Goal: Task Accomplishment & Management: Complete application form

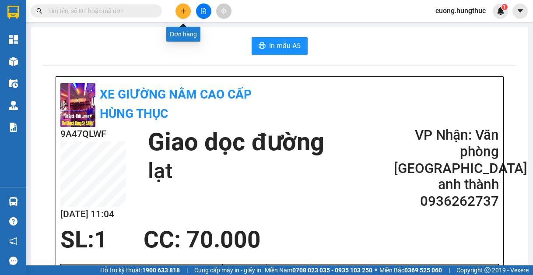
click at [183, 9] on icon "plus" at bounding box center [183, 11] width 6 height 6
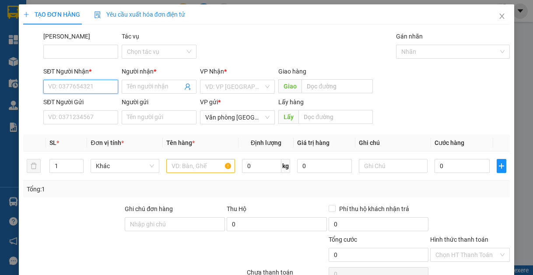
click at [89, 83] on input "SĐT Người Nhận *" at bounding box center [80, 87] width 75 height 14
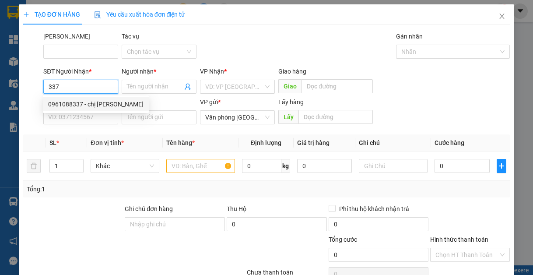
click at [110, 104] on div "0961088337 - chị [PERSON_NAME]" at bounding box center [95, 104] width 95 height 10
type input "0961088337"
type input "chị [PERSON_NAME]"
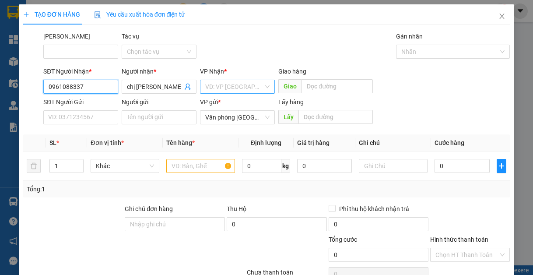
type input "0961088337"
click at [212, 92] on input "search" at bounding box center [234, 86] width 58 height 13
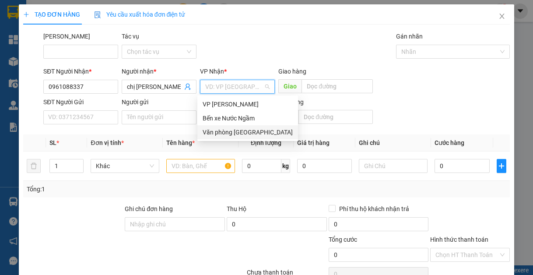
click at [224, 131] on div "Văn phòng [GEOGRAPHIC_DATA]" at bounding box center [247, 132] width 90 height 10
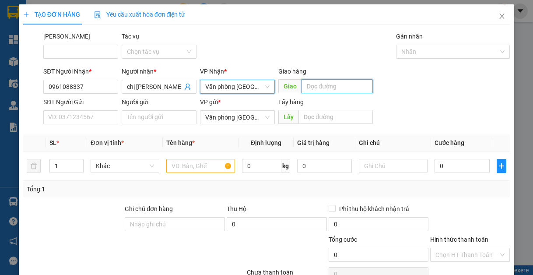
click at [318, 84] on input "text" at bounding box center [336, 86] width 71 height 14
type input "l"
type input "giang sơn"
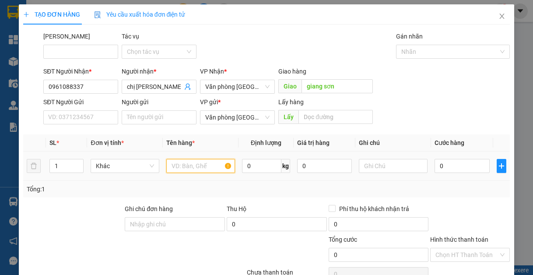
click at [202, 171] on input "text" at bounding box center [200, 166] width 69 height 14
type input "1"
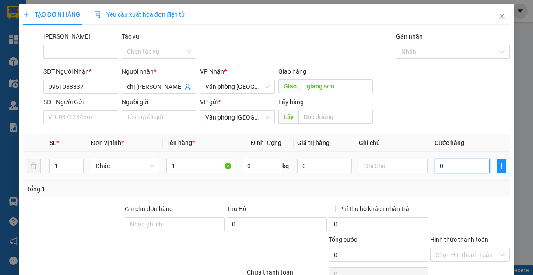
click at [435, 166] on input "0" at bounding box center [461, 166] width 55 height 14
type input "8"
type input "80"
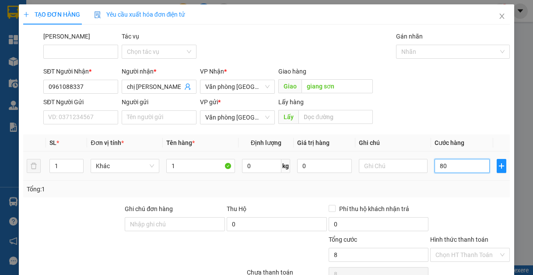
type input "80"
type input "800"
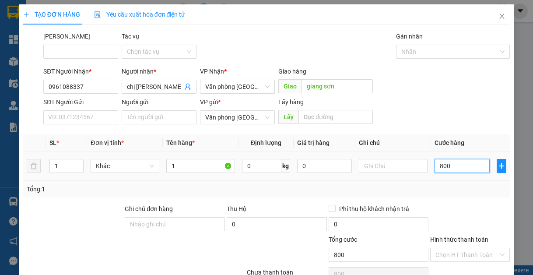
type input "8.000"
type input "80.000"
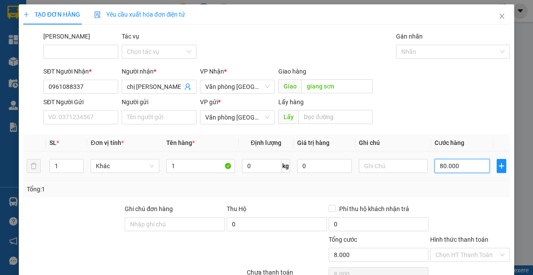
type input "80.000"
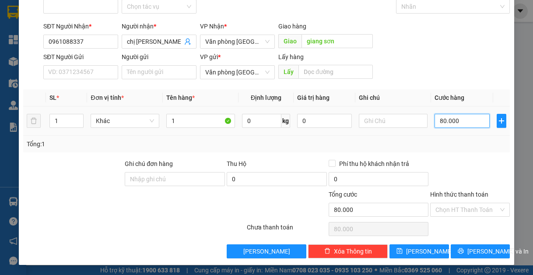
scroll to position [45, 0]
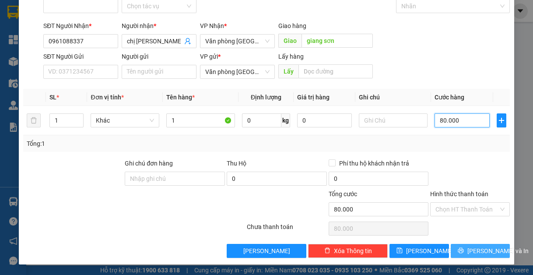
type input "80.000"
click at [463, 247] on button "[PERSON_NAME] và In" at bounding box center [479, 251] width 59 height 14
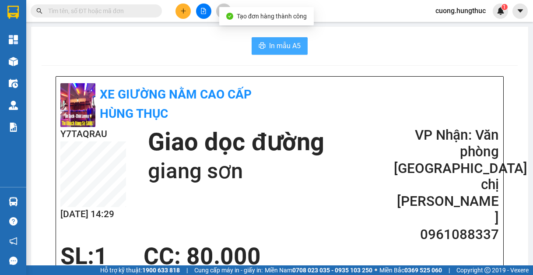
click at [287, 45] on span "In mẫu A5" at bounding box center [284, 45] width 31 height 11
click at [289, 45] on span "In mẫu A5" at bounding box center [284, 45] width 31 height 11
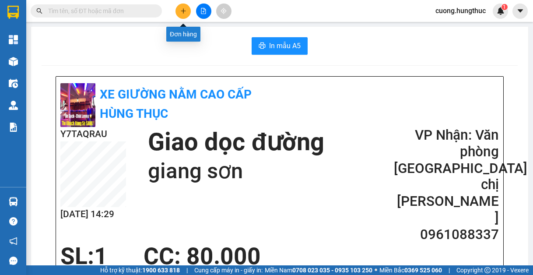
click at [188, 14] on button at bounding box center [182, 10] width 15 height 15
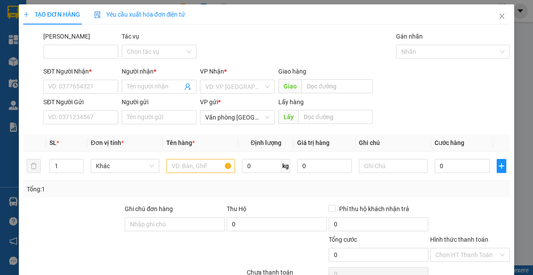
click at [471, 72] on div "SĐT Người Nhận * VD: 0377654321 Người nhận * Tên người nhận VP Nhận * VD: VP Sà…" at bounding box center [277, 81] width 470 height 31
click at [85, 88] on input "SĐT Người Nhận *" at bounding box center [80, 87] width 75 height 14
click at [73, 88] on input "SĐT Người Nhận *" at bounding box center [80, 87] width 75 height 14
click at [82, 83] on input "SĐT Người Nhận *" at bounding box center [80, 87] width 75 height 14
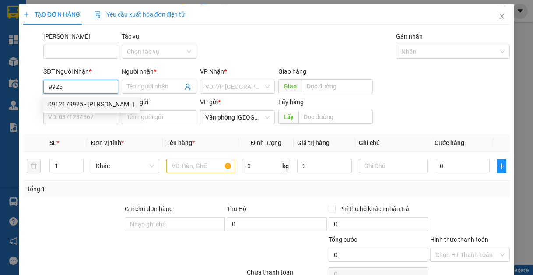
click at [95, 107] on div "0912179925 - [PERSON_NAME]" at bounding box center [91, 104] width 86 height 10
type input "0912179925"
type input "[PERSON_NAME]"
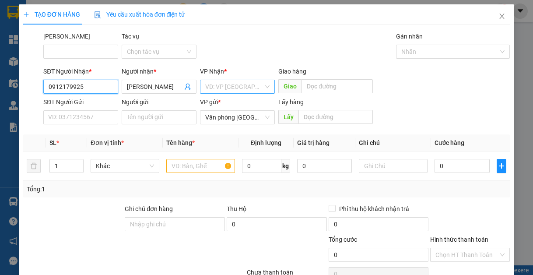
type input "0912179925"
click at [227, 87] on input "search" at bounding box center [234, 86] width 58 height 13
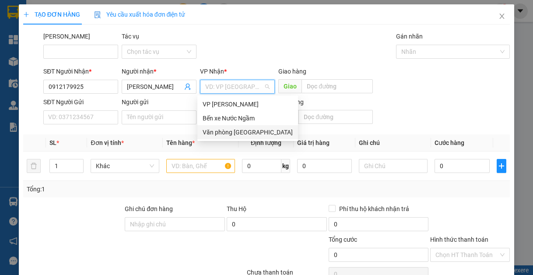
click at [240, 131] on div "Văn phòng [GEOGRAPHIC_DATA]" at bounding box center [247, 132] width 90 height 10
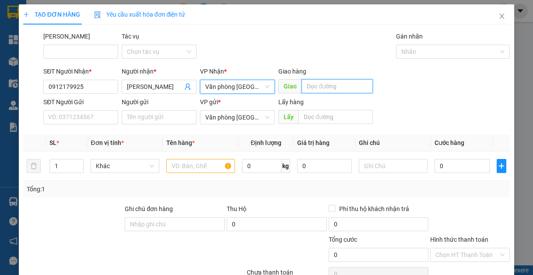
click at [318, 85] on input "text" at bounding box center [336, 86] width 71 height 14
type input "lạt"
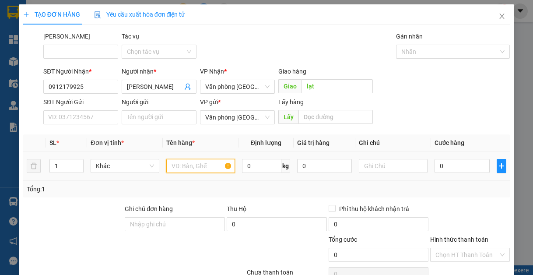
click at [186, 172] on input "text" at bounding box center [200, 166] width 69 height 14
type input "1"
click at [63, 166] on input "1" at bounding box center [66, 165] width 33 height 13
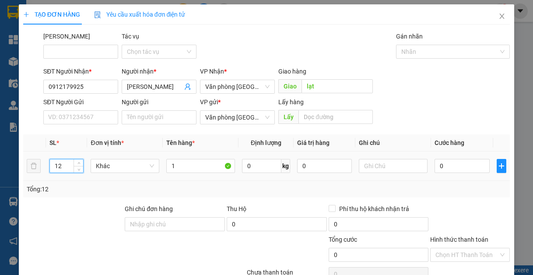
type input "1"
type input "2"
click at [465, 170] on input "0" at bounding box center [461, 166] width 55 height 14
type input "7"
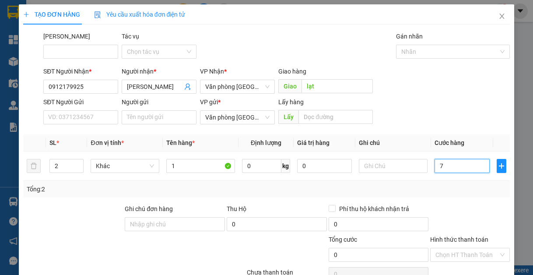
type input "7"
type input "70"
type input "700"
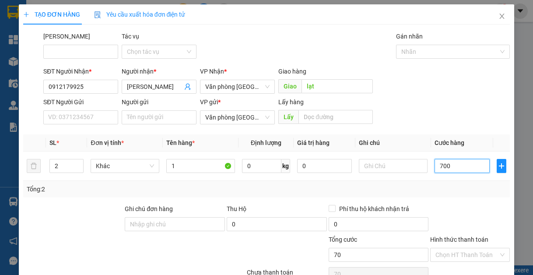
type input "700"
type input "7.000"
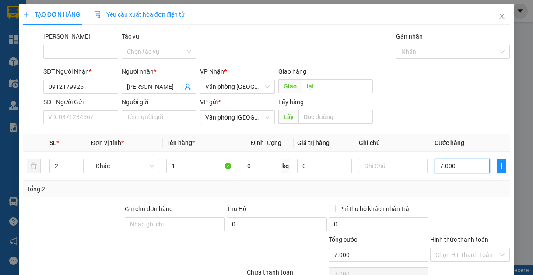
type input "70.000"
type input "700.000"
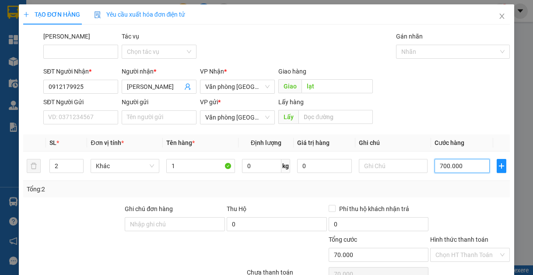
type input "700.000"
type input "70.000"
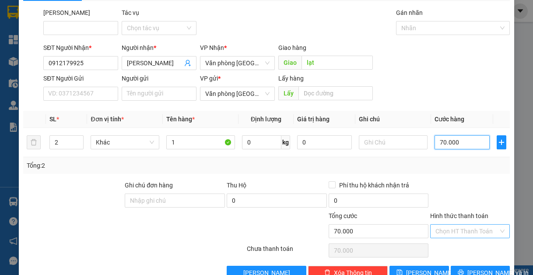
scroll to position [45, 0]
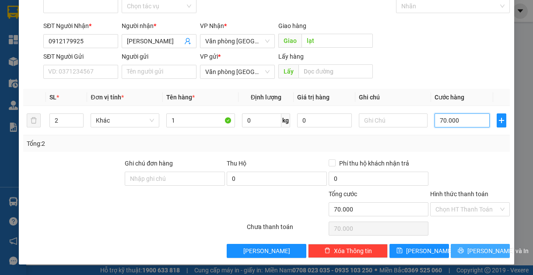
type input "70.000"
click at [465, 248] on button "[PERSON_NAME] và In" at bounding box center [479, 251] width 59 height 14
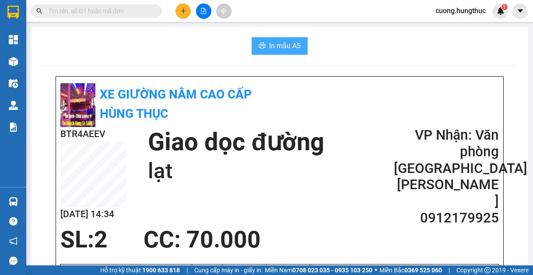
click at [272, 48] on span "In mẫu A5" at bounding box center [284, 45] width 31 height 11
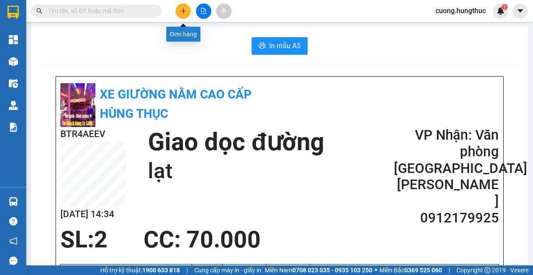
click at [186, 14] on button at bounding box center [182, 10] width 15 height 15
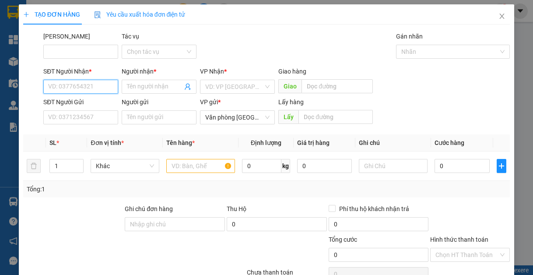
click at [77, 86] on input "SĐT Người Nhận *" at bounding box center [80, 87] width 75 height 14
click at [118, 106] on div "0366046662 - nguyên trong lôc" at bounding box center [90, 104] width 85 height 10
type input "0366046662"
type input "nguyên trong lôc"
type input "0366046662"
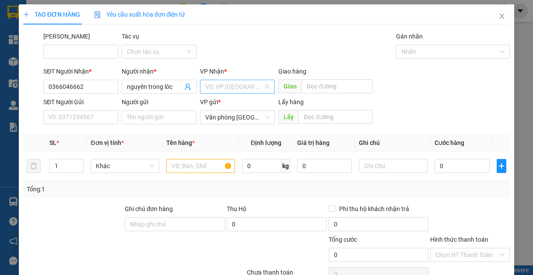
click at [244, 86] on input "search" at bounding box center [234, 86] width 58 height 13
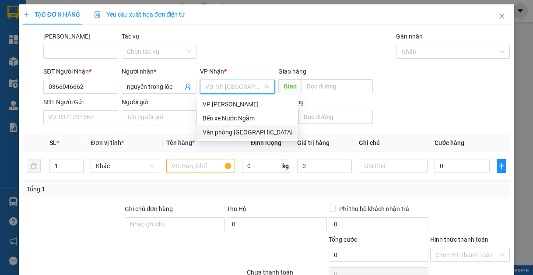
click at [229, 130] on div "Văn phòng [GEOGRAPHIC_DATA]" at bounding box center [247, 132] width 90 height 10
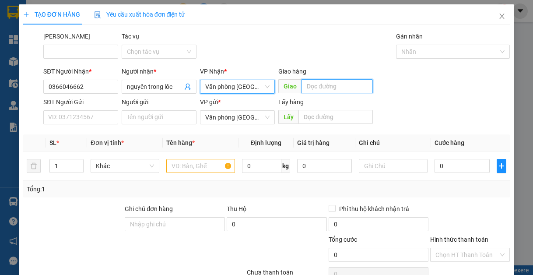
click at [320, 86] on input "text" at bounding box center [336, 86] width 71 height 14
type input "lạt"
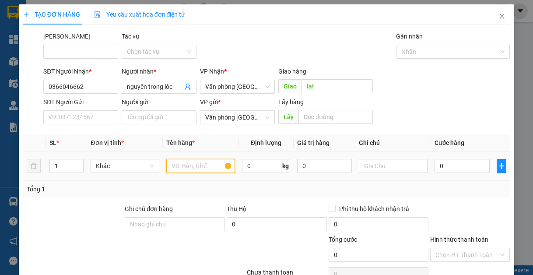
click at [188, 162] on input "text" at bounding box center [200, 166] width 69 height 14
type input "1"
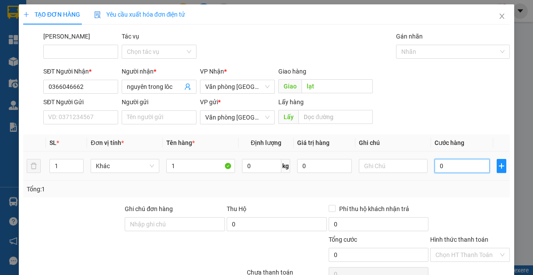
click at [478, 159] on input "0" at bounding box center [461, 166] width 55 height 14
click at [470, 169] on input "0" at bounding box center [461, 166] width 55 height 14
type input "05"
type input "5"
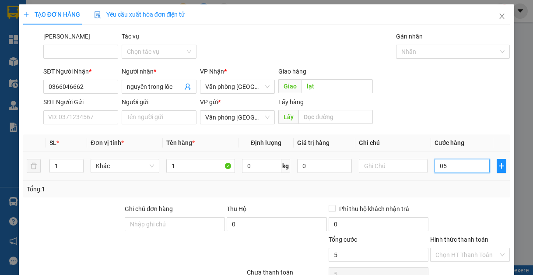
type input "050"
type input "50"
type input "0.500"
type input "500"
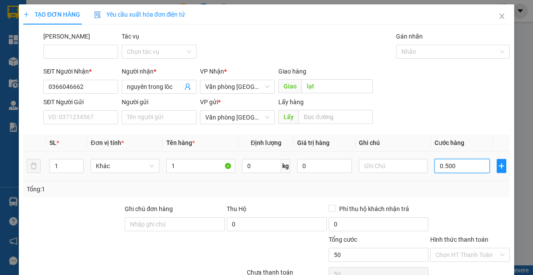
type input "500"
type input "05.000"
type input "5.000"
type input "0.500"
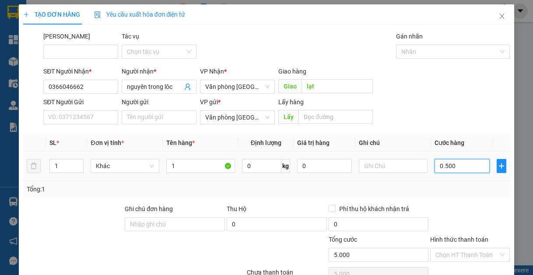
type input "500"
type input "050"
type input "50"
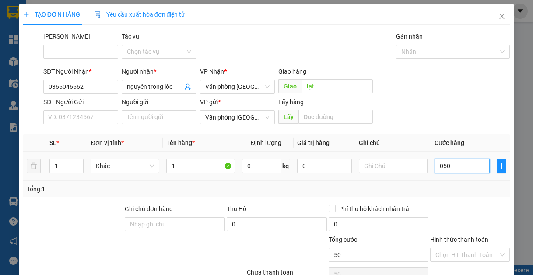
type input "05"
type input "5"
type input "0"
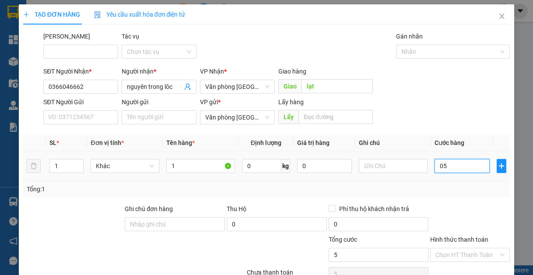
type input "0"
click at [434, 167] on input "0" at bounding box center [461, 166] width 55 height 14
type input "50"
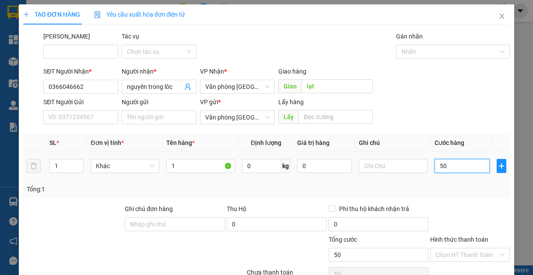
type input "500"
type input "5.000"
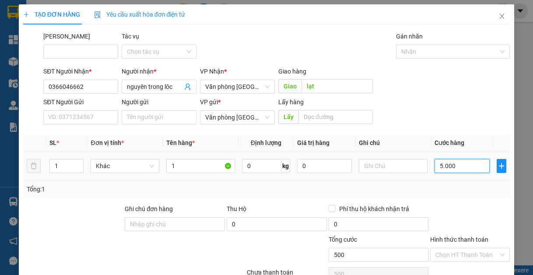
type input "5.000"
type input "50.000"
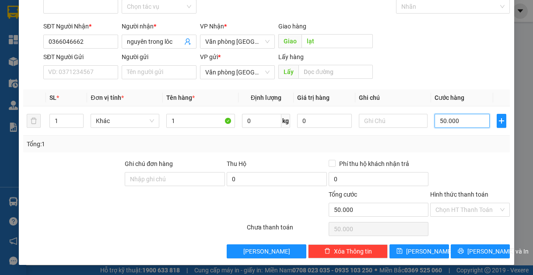
scroll to position [45, 0]
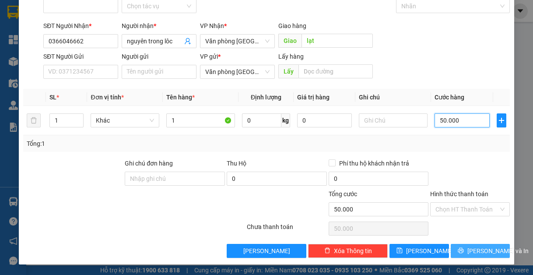
type input "50.000"
click at [464, 247] on button "[PERSON_NAME] và In" at bounding box center [479, 251] width 59 height 14
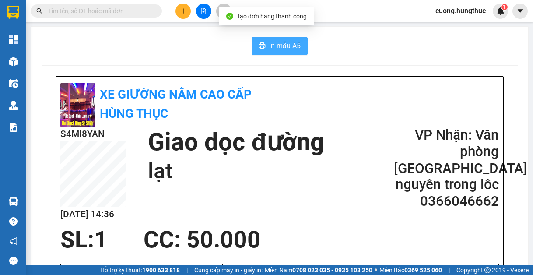
click at [282, 47] on span "In mẫu A5" at bounding box center [284, 45] width 31 height 11
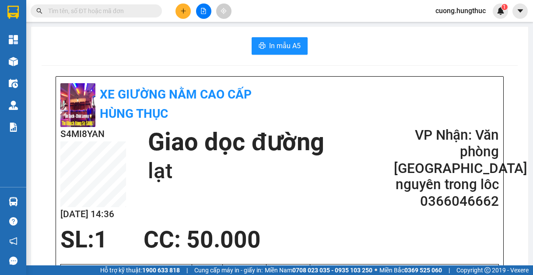
click at [442, 43] on div "In mẫu A5" at bounding box center [280, 45] width 476 height 17
click at [174, 12] on div at bounding box center [204, 10] width 66 height 15
click at [179, 14] on button at bounding box center [182, 10] width 15 height 15
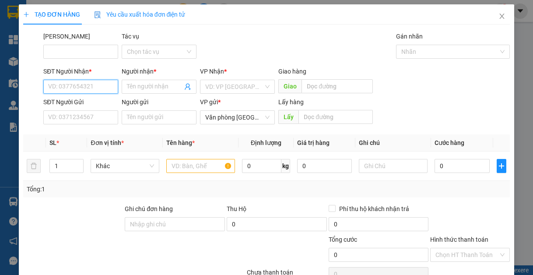
click at [102, 84] on input "SĐT Người Nhận *" at bounding box center [80, 87] width 75 height 14
type input "0962418567"
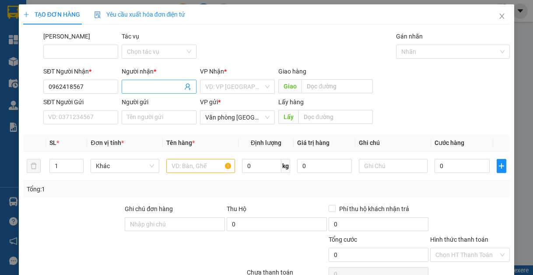
click at [162, 90] on input "Người nhận *" at bounding box center [155, 87] width 56 height 10
type input "anh bảy"
click at [242, 91] on input "search" at bounding box center [234, 86] width 58 height 13
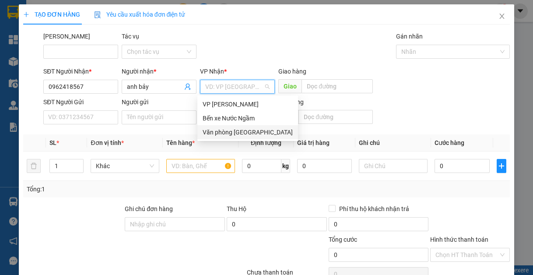
click at [237, 133] on div "Văn phòng [GEOGRAPHIC_DATA]" at bounding box center [247, 132] width 90 height 10
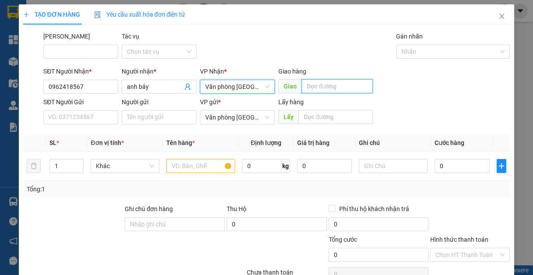
click at [320, 88] on input "text" at bounding box center [336, 86] width 71 height 14
type input "chợ sen"
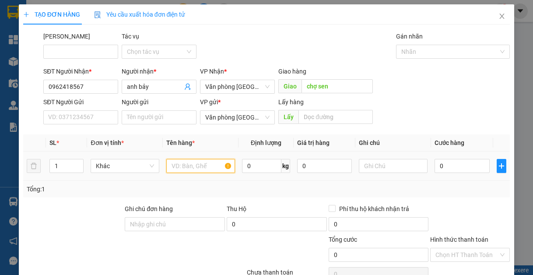
click at [212, 162] on input "text" at bounding box center [200, 166] width 69 height 14
type input "1"
click at [61, 168] on input "1" at bounding box center [66, 165] width 33 height 13
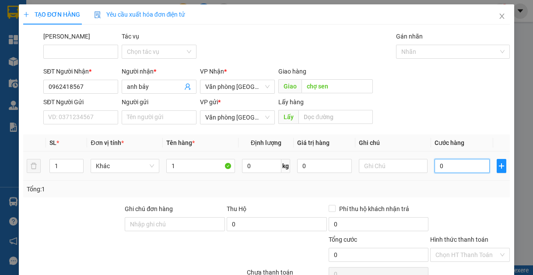
click at [461, 171] on input "0" at bounding box center [461, 166] width 55 height 14
type input "5"
type input "50"
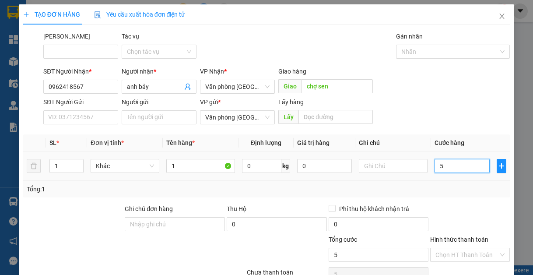
type input "50"
type input "500"
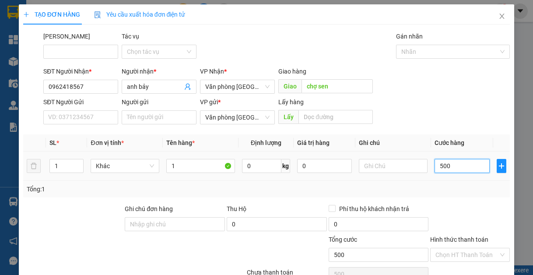
type input "5.000"
type input "50.000"
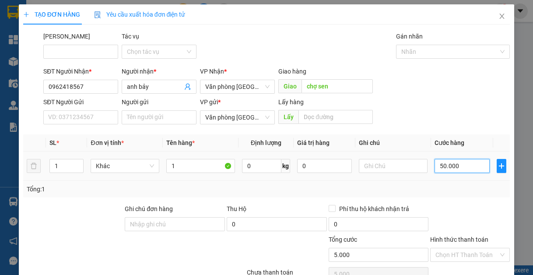
type input "50.000"
type input "500.000"
type input "50.000"
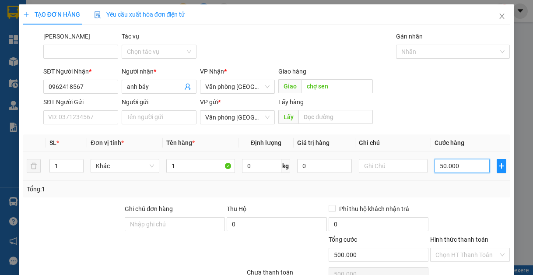
type input "50.000"
click at [481, 247] on div "Hình thức thanh toán" at bounding box center [470, 240] width 80 height 13
click at [471, 255] on input "Hình thức thanh toán" at bounding box center [466, 254] width 63 height 13
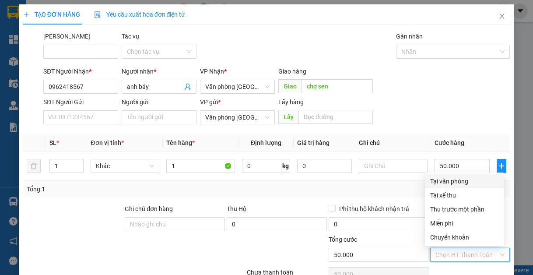
click at [464, 180] on div "Tại văn phòng" at bounding box center [464, 181] width 68 height 10
type input "0"
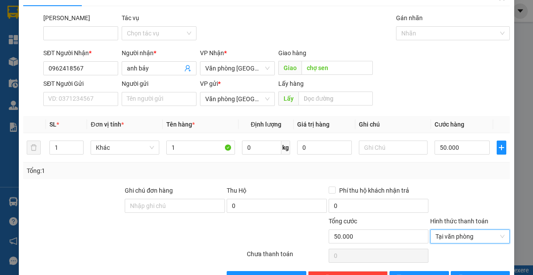
scroll to position [45, 0]
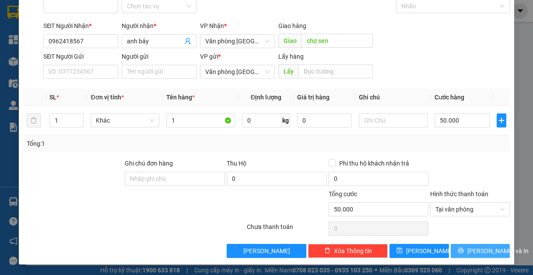
click at [478, 248] on span "[PERSON_NAME] và In" at bounding box center [497, 251] width 61 height 10
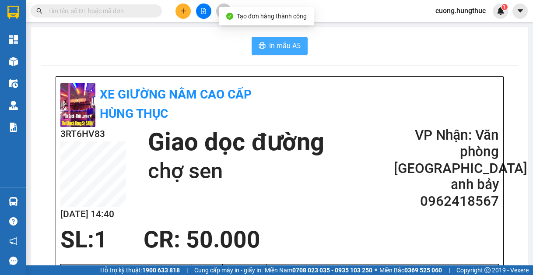
click at [293, 45] on span "In mẫu A5" at bounding box center [284, 45] width 31 height 11
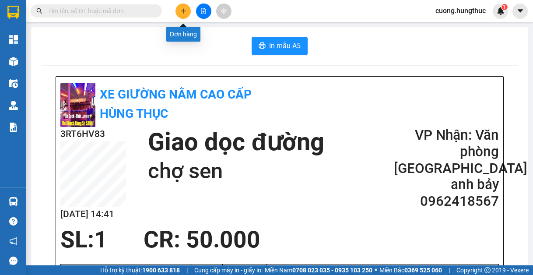
click at [181, 10] on icon "plus" at bounding box center [183, 11] width 6 height 6
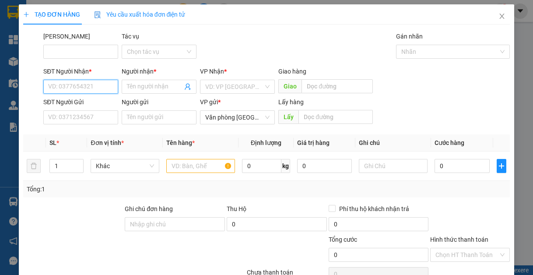
click at [81, 89] on input "SĐT Người Nhận *" at bounding box center [80, 87] width 75 height 14
type input "1"
click at [79, 99] on div "0384381101 - chị danh" at bounding box center [79, 104] width 63 height 10
type input "0384381101"
type input "chị danh"
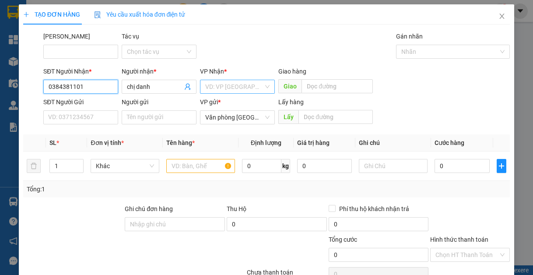
type input "0384381101"
click at [205, 83] on input "search" at bounding box center [234, 86] width 58 height 13
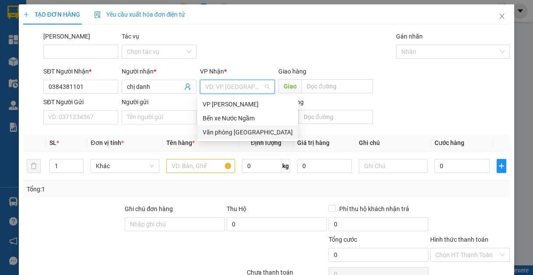
click at [209, 131] on div "Văn phòng [GEOGRAPHIC_DATA]" at bounding box center [247, 132] width 90 height 10
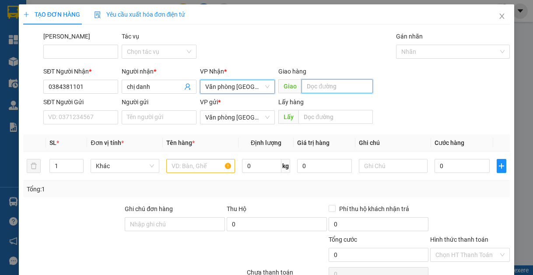
click at [310, 87] on input "text" at bounding box center [336, 86] width 71 height 14
type input "nghĩa lộc"
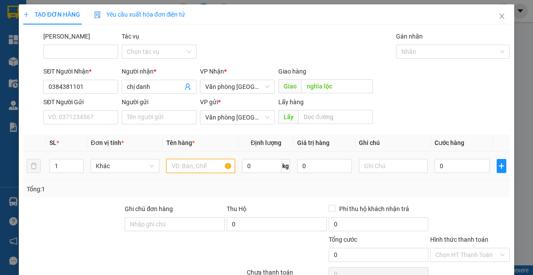
click at [200, 164] on input "text" at bounding box center [200, 166] width 69 height 14
type input "1"
click at [442, 173] on div "0" at bounding box center [461, 165] width 55 height 17
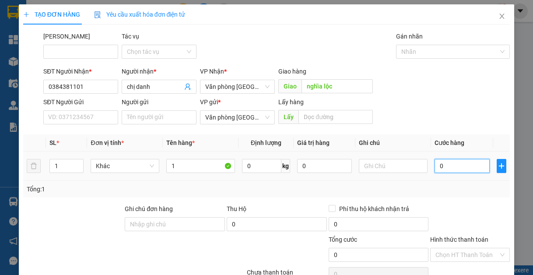
click at [451, 168] on input "0" at bounding box center [461, 166] width 55 height 14
type input "5"
type input "50"
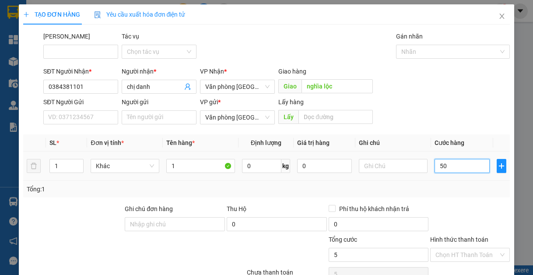
type input "50"
type input "500"
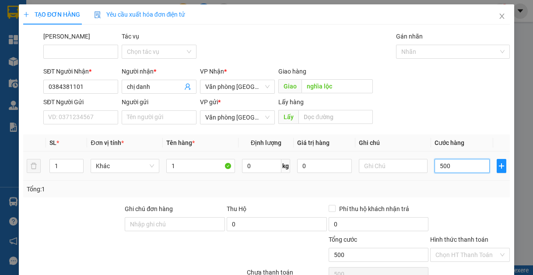
type input "5.000"
type input "50.000"
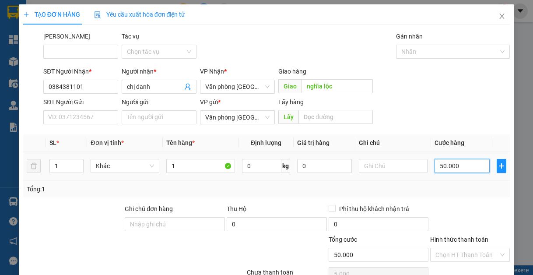
type input "50.000"
type input "5.000"
type input "500"
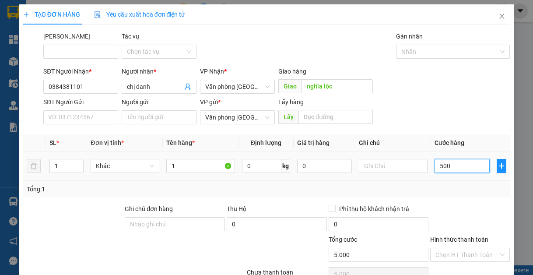
type input "500"
type input "50"
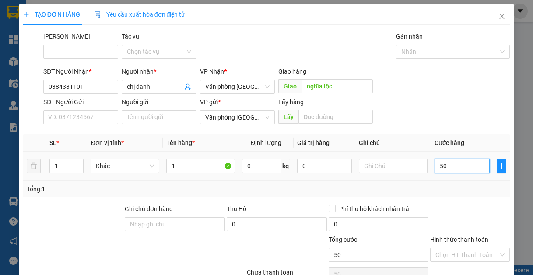
type input "5"
type input "0"
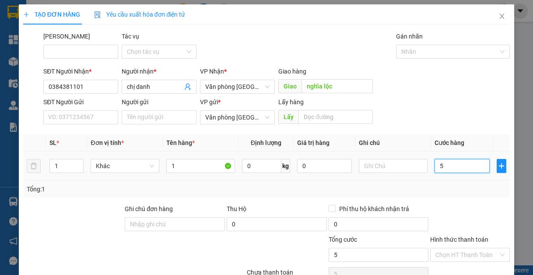
type input "0"
click at [434, 167] on input "0" at bounding box center [461, 166] width 55 height 14
type input "70"
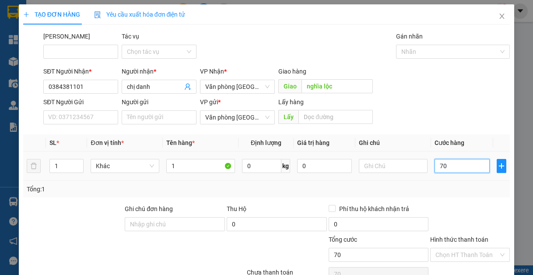
type input "700"
type input "7.000"
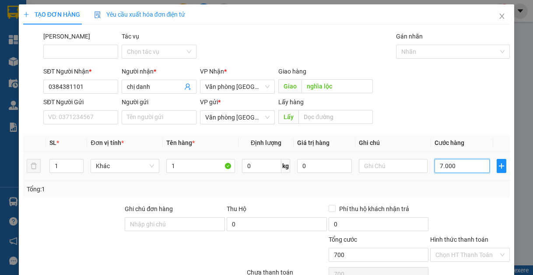
type input "7.000"
type input "70.000"
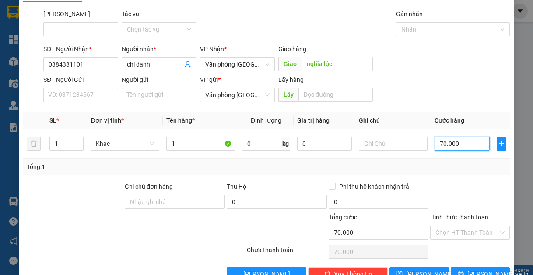
scroll to position [44, 0]
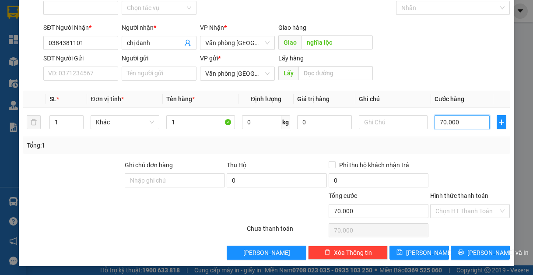
type input "70.000"
click at [463, 240] on div "Transit Pickup Surcharge Ids Transit Deliver Surcharge Ids Transit Deliver Surc…" at bounding box center [266, 124] width 487 height 272
click at [467, 250] on span "[PERSON_NAME] và In" at bounding box center [497, 252] width 61 height 10
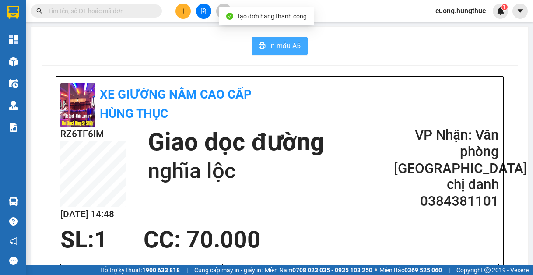
click at [279, 46] on span "In mẫu A5" at bounding box center [284, 45] width 31 height 11
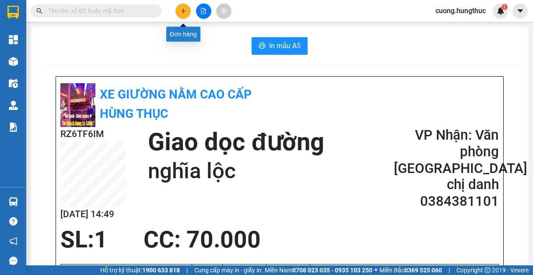
click at [180, 14] on button at bounding box center [182, 10] width 15 height 15
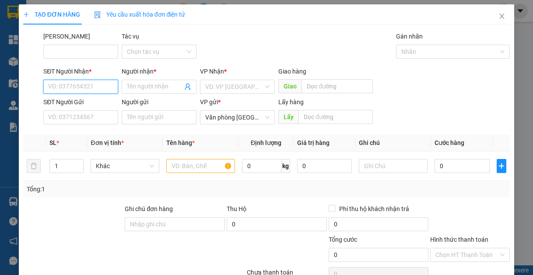
click at [87, 88] on input "SĐT Người Nhận *" at bounding box center [80, 87] width 75 height 14
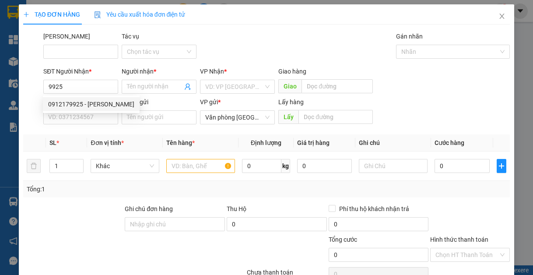
click at [99, 111] on div "0912179925 0912179925 - [PERSON_NAME]" at bounding box center [91, 103] width 97 height 17
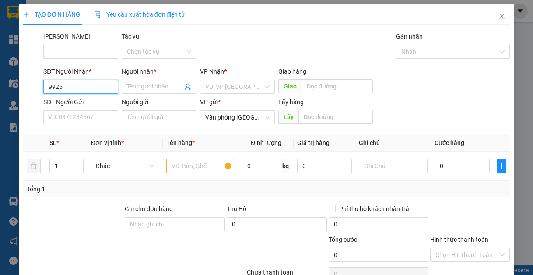
click at [96, 92] on input "9925" at bounding box center [80, 87] width 75 height 14
click at [91, 110] on div "0912179925 - [PERSON_NAME]" at bounding box center [91, 104] width 97 height 14
type input "0912179925"
type input "[PERSON_NAME]"
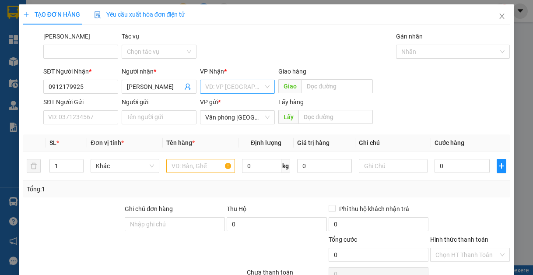
click at [230, 85] on input "search" at bounding box center [234, 86] width 58 height 13
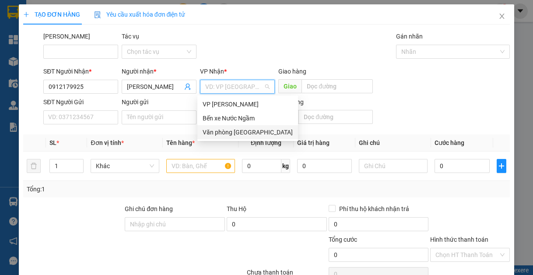
click at [229, 128] on div "Văn phòng [GEOGRAPHIC_DATA]" at bounding box center [247, 132] width 90 height 10
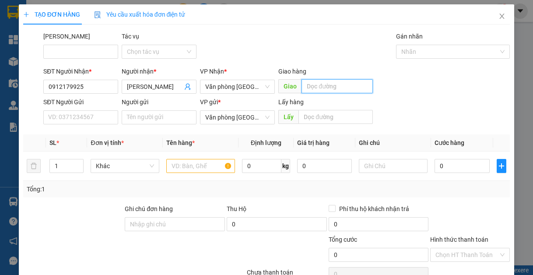
click at [313, 86] on input "text" at bounding box center [336, 86] width 71 height 14
type input "lạt"
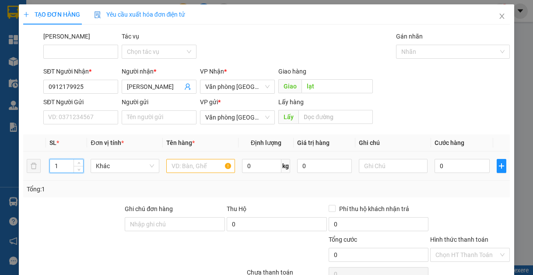
click at [70, 164] on input "1" at bounding box center [66, 165] width 33 height 13
type input "2"
click at [190, 172] on input "text" at bounding box center [200, 166] width 69 height 14
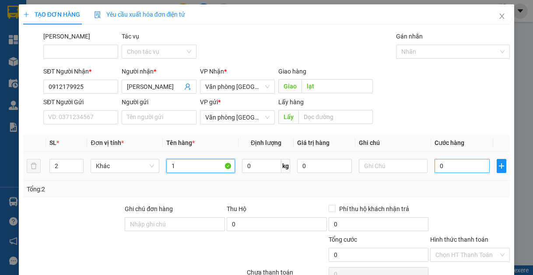
type input "1"
click at [441, 169] on input "0" at bounding box center [461, 166] width 55 height 14
type input "7"
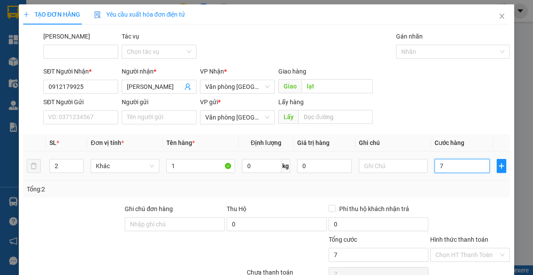
type input "70"
type input "700"
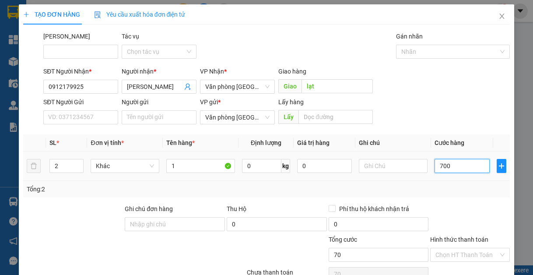
type input "700"
type input "7.000"
type input "70.000"
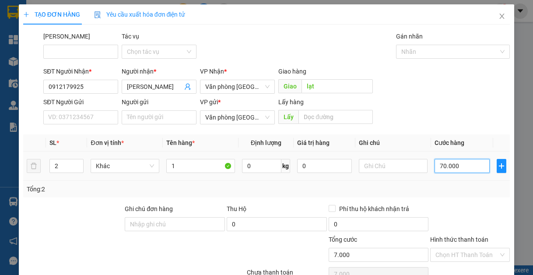
type input "70.000"
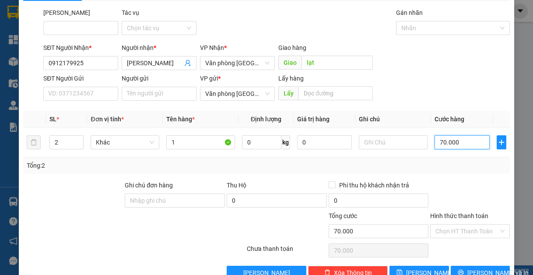
scroll to position [45, 0]
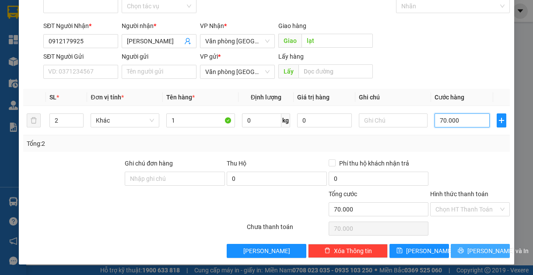
type input "70.000"
click at [469, 251] on span "[PERSON_NAME] và In" at bounding box center [497, 251] width 61 height 10
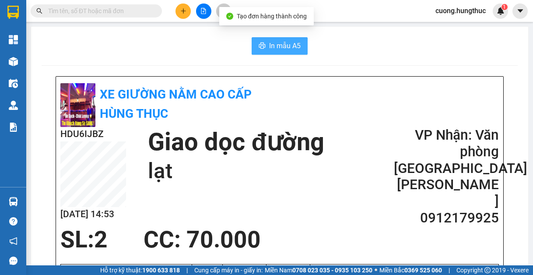
click at [272, 45] on span "In mẫu A5" at bounding box center [284, 45] width 31 height 11
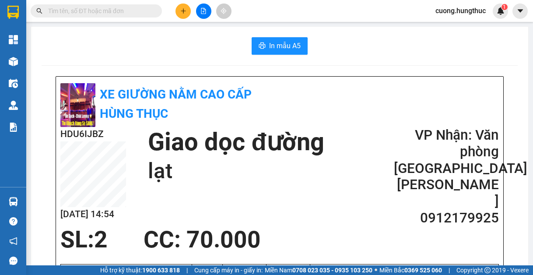
click at [187, 17] on div "Kết quả tìm kiếm ( 0 ) Bộ lọc No Data cuong.hungthuc 1" at bounding box center [266, 11] width 533 height 22
click at [187, 17] on button at bounding box center [182, 10] width 15 height 15
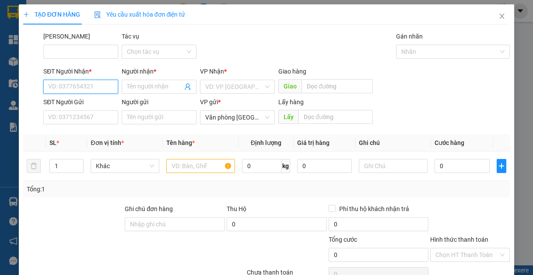
click at [102, 83] on input "SĐT Người Nhận *" at bounding box center [80, 87] width 75 height 14
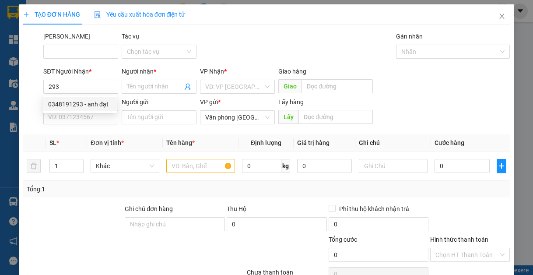
click at [99, 111] on div "0348191293 0348191293 - anh đạt" at bounding box center [80, 103] width 74 height 17
click at [77, 88] on input "293" at bounding box center [80, 87] width 75 height 14
click at [77, 108] on div "0348191293 - anh đạt" at bounding box center [79, 104] width 63 height 10
type input "0348191293"
type input "anh đạt"
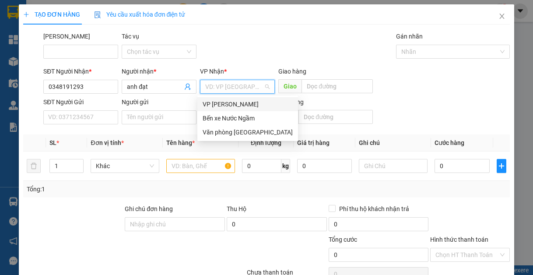
click at [231, 84] on input "search" at bounding box center [234, 86] width 58 height 13
click at [219, 128] on div "Văn phòng [GEOGRAPHIC_DATA]" at bounding box center [247, 132] width 90 height 10
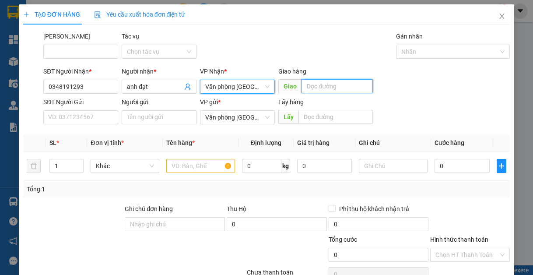
click at [317, 85] on input "text" at bounding box center [336, 86] width 71 height 14
type input "lạt"
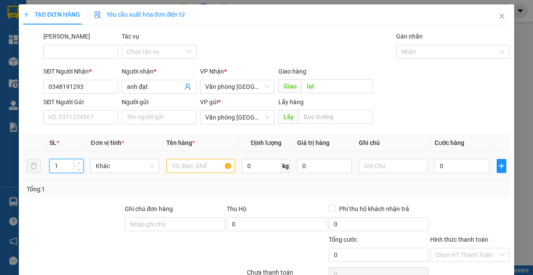
click at [60, 169] on input "1" at bounding box center [66, 165] width 33 height 13
type input "2"
click at [189, 164] on input "text" at bounding box center [200, 166] width 69 height 14
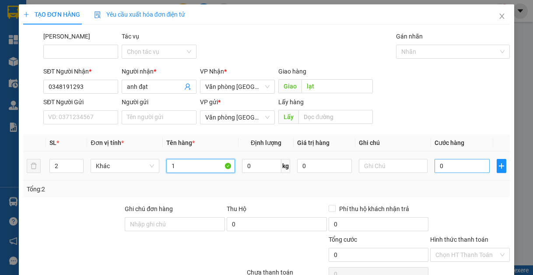
type input "1"
click at [447, 168] on input "0" at bounding box center [461, 166] width 55 height 14
type input "1"
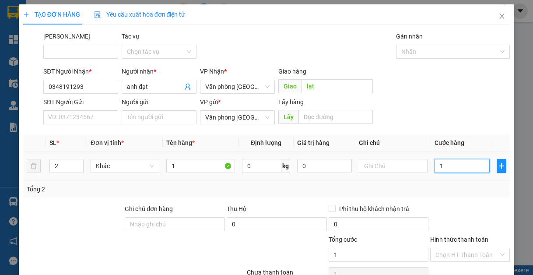
type input "15"
click at [461, 169] on input "150.000" at bounding box center [461, 166] width 55 height 14
click at [434, 162] on input "0" at bounding box center [461, 166] width 55 height 14
click at [454, 163] on input "0" at bounding box center [461, 166] width 55 height 14
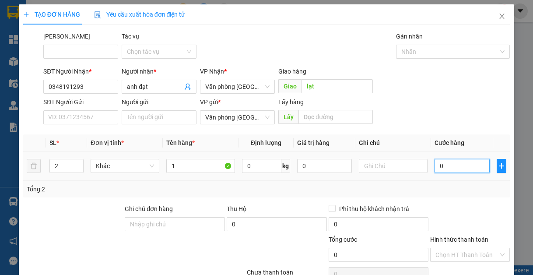
click at [434, 164] on input "0" at bounding box center [461, 166] width 55 height 14
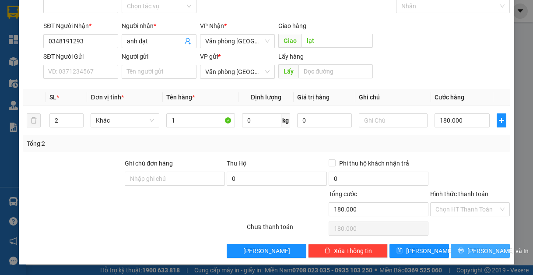
drag, startPoint x: 462, startPoint y: 246, endPoint x: 456, endPoint y: 244, distance: 5.8
click at [460, 246] on button "[PERSON_NAME] và In" at bounding box center [479, 251] width 59 height 14
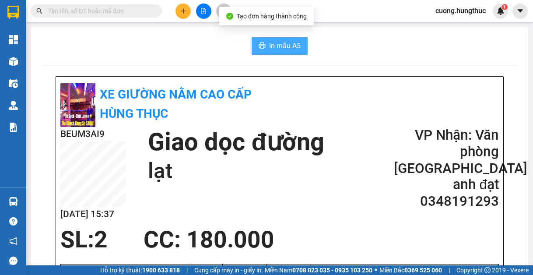
click at [289, 52] on button "In mẫu A5" at bounding box center [279, 45] width 56 height 17
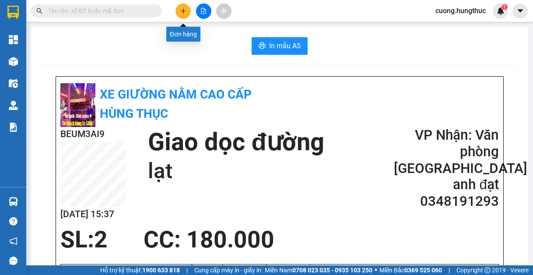
click at [183, 8] on icon "plus" at bounding box center [183, 11] width 6 height 6
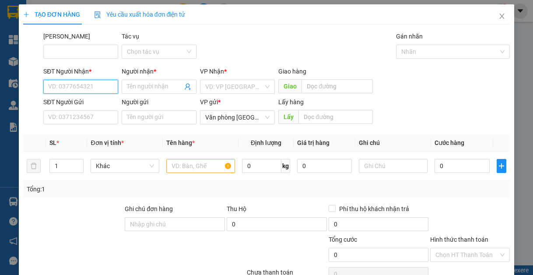
click at [95, 87] on input "SĐT Người Nhận *" at bounding box center [80, 87] width 75 height 14
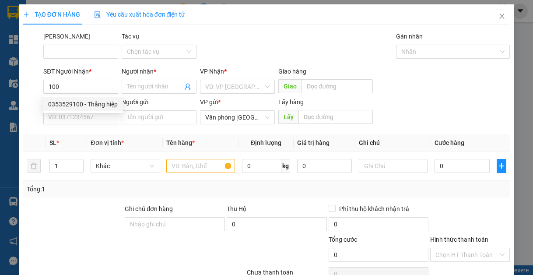
click at [100, 95] on div "0353529100 0353529100 - Thắng hiệp" at bounding box center [83, 103] width 80 height 17
click at [108, 94] on div "SĐT Người Nhận * 100" at bounding box center [80, 81] width 75 height 31
click at [104, 91] on input "100" at bounding box center [80, 87] width 75 height 14
click at [84, 107] on div "0353529100 - Thắng hiệp" at bounding box center [83, 104] width 70 height 10
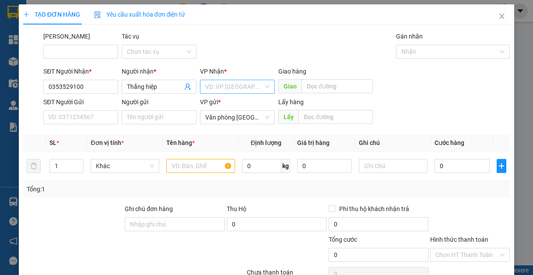
click at [211, 84] on input "search" at bounding box center [234, 86] width 58 height 13
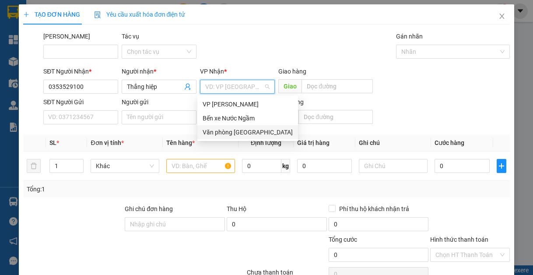
click at [224, 132] on div "Văn phòng [GEOGRAPHIC_DATA]" at bounding box center [247, 132] width 90 height 10
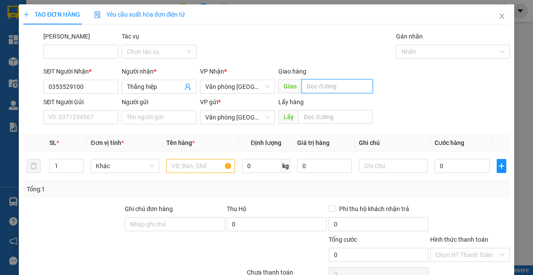
click at [326, 80] on input "text" at bounding box center [336, 86] width 71 height 14
click at [201, 162] on input "text" at bounding box center [200, 166] width 69 height 14
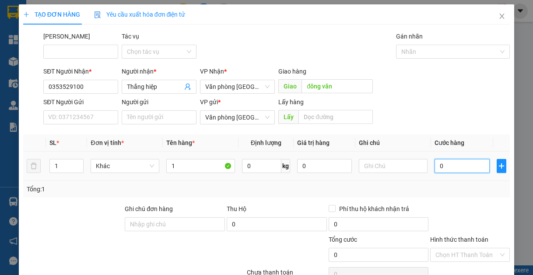
click at [435, 170] on input "0" at bounding box center [461, 166] width 55 height 14
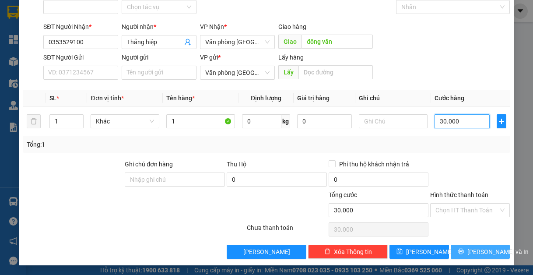
scroll to position [45, 0]
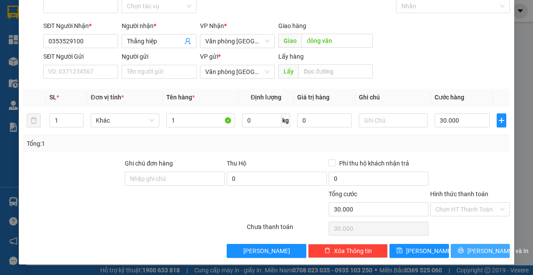
click at [454, 246] on button "[PERSON_NAME] và In" at bounding box center [479, 251] width 59 height 14
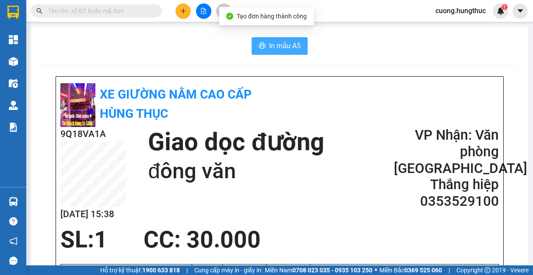
click at [270, 45] on span "In mẫu A5" at bounding box center [284, 45] width 31 height 11
click at [288, 49] on span "In mẫu A5" at bounding box center [284, 45] width 31 height 11
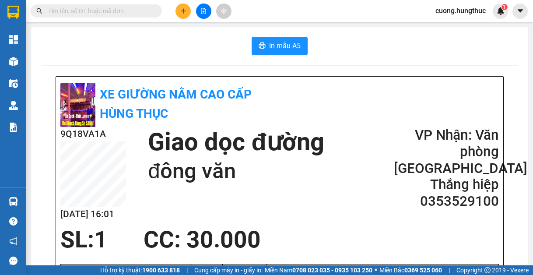
click at [182, 14] on button at bounding box center [182, 10] width 15 height 15
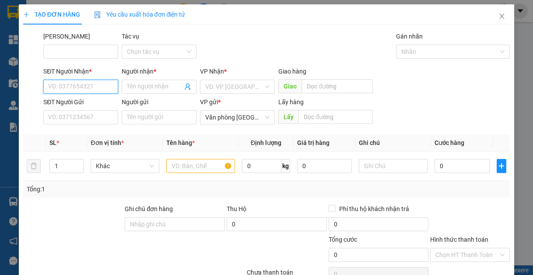
click at [95, 87] on input "SĐT Người Nhận *" at bounding box center [80, 87] width 75 height 14
click at [81, 91] on input "SĐT Người Nhận *" at bounding box center [80, 87] width 75 height 14
click at [91, 103] on div "0966287351 - cường oanh" at bounding box center [84, 104] width 72 height 10
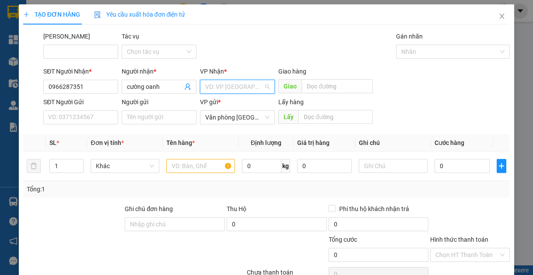
click at [237, 90] on input "search" at bounding box center [234, 86] width 58 height 13
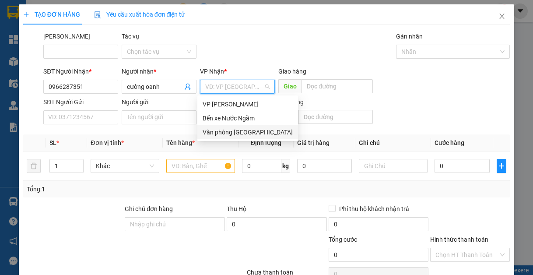
click at [234, 135] on div "Văn phòng [GEOGRAPHIC_DATA]" at bounding box center [247, 132] width 90 height 10
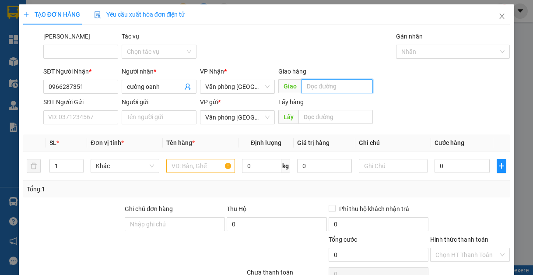
click at [329, 81] on input "text" at bounding box center [336, 86] width 71 height 14
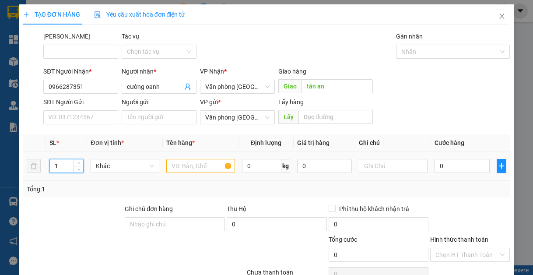
click at [62, 166] on input "1" at bounding box center [66, 165] width 33 height 13
click at [203, 164] on input "text" at bounding box center [200, 166] width 69 height 14
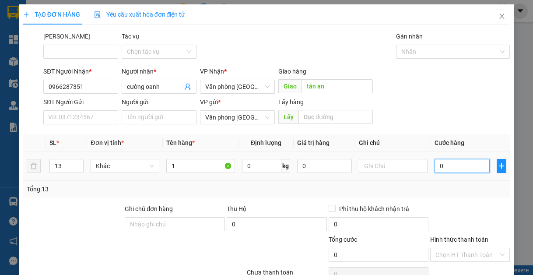
click at [453, 162] on input "0" at bounding box center [461, 166] width 55 height 14
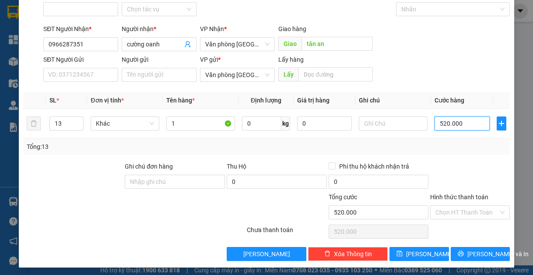
scroll to position [45, 0]
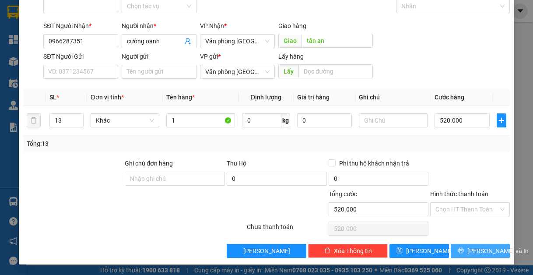
click at [471, 252] on span "[PERSON_NAME] và In" at bounding box center [497, 251] width 61 height 10
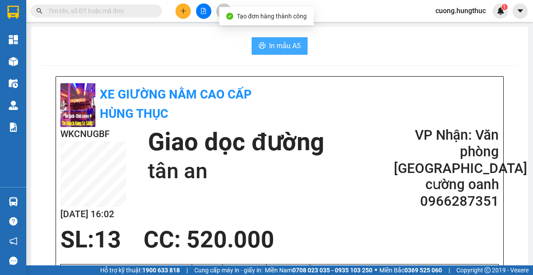
click at [282, 45] on span "In mẫu A5" at bounding box center [284, 45] width 31 height 11
